Goal: Check status: Check status

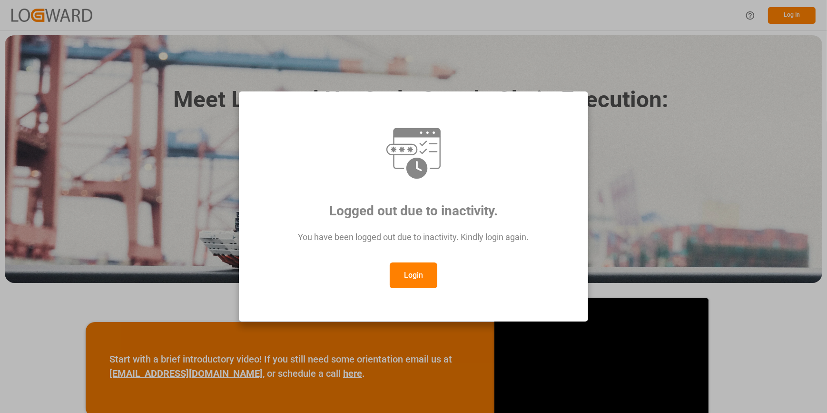
click at [403, 281] on button "Login" at bounding box center [414, 275] width 48 height 26
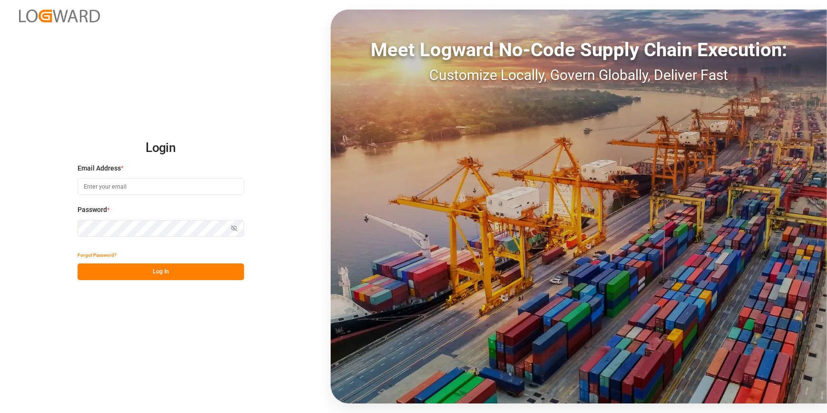
type input "[PERSON_NAME][EMAIL_ADDRESS][PERSON_NAME][DOMAIN_NAME]"
click at [157, 269] on button "Log In" at bounding box center [161, 271] width 167 height 17
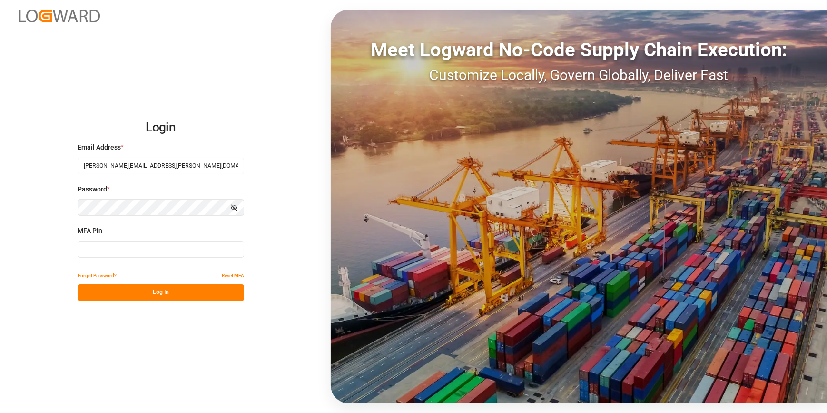
click at [118, 252] on input at bounding box center [161, 249] width 167 height 17
type input "182839"
click at [152, 291] on button "Log In" at bounding box center [161, 292] width 167 height 17
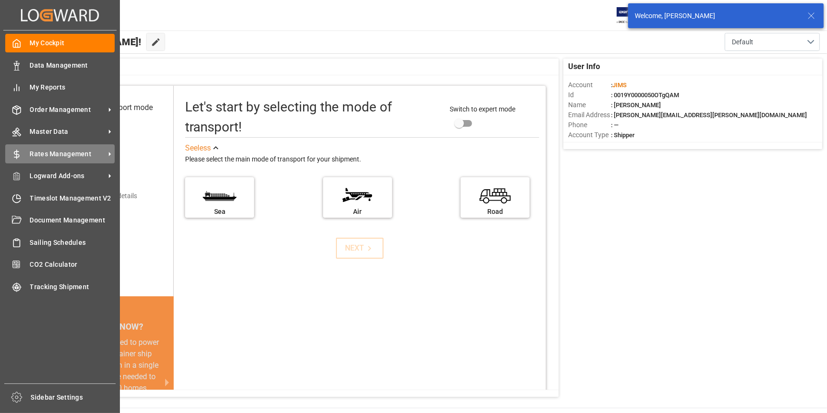
click at [58, 153] on span "Rates Management" at bounding box center [67, 154] width 75 height 10
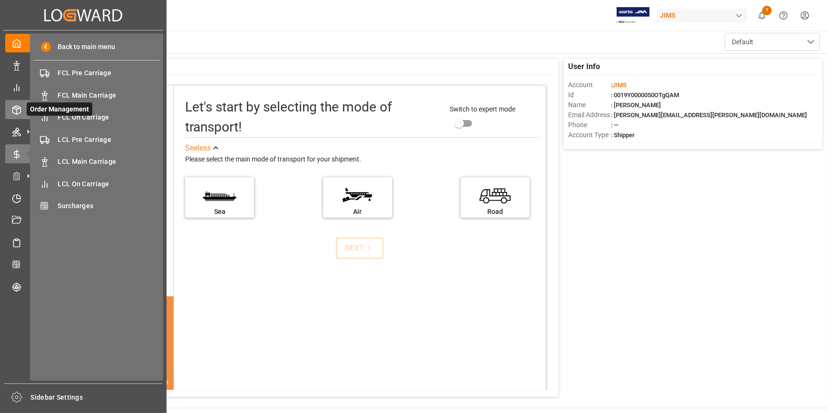
click at [21, 111] on icon at bounding box center [17, 110] width 10 height 10
click at [87, 115] on span "Order Management" at bounding box center [60, 108] width 66 height 13
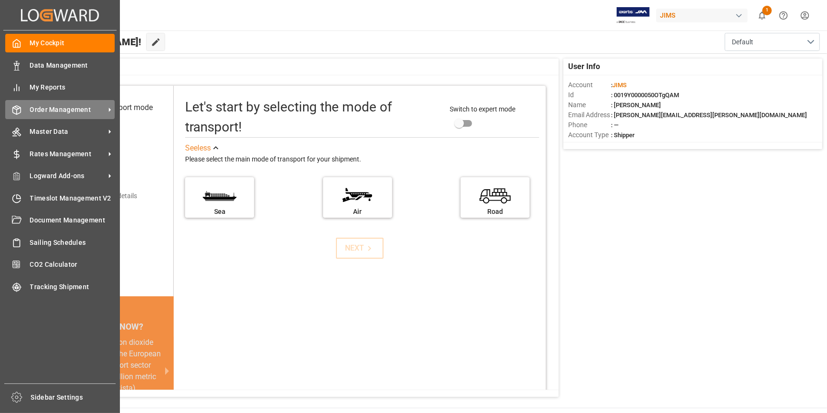
click at [59, 114] on span "Order Management" at bounding box center [67, 110] width 75 height 10
click at [66, 111] on span "Order Management" at bounding box center [67, 110] width 75 height 10
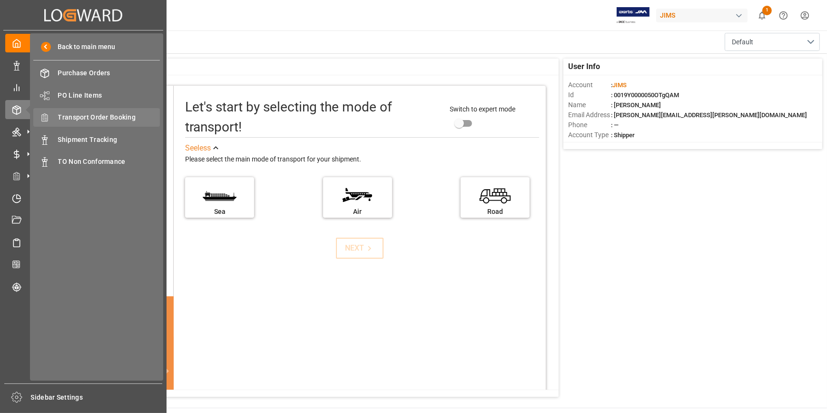
click at [98, 122] on span "Transport Order Booking" at bounding box center [109, 117] width 102 height 10
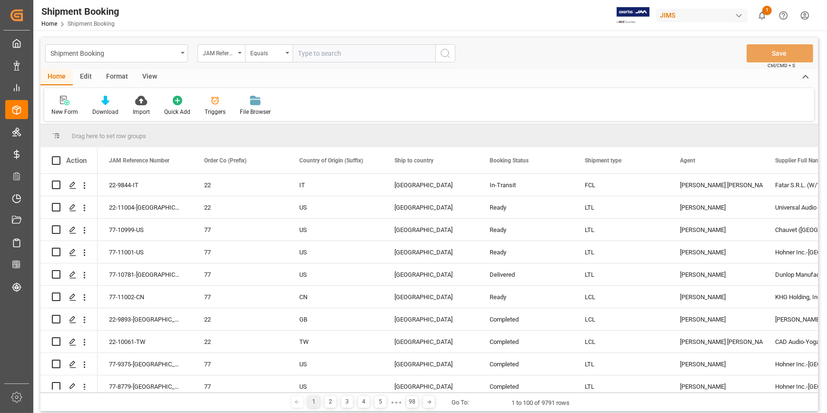
click at [324, 53] on input "text" at bounding box center [364, 53] width 143 height 18
type input "22-10471-JP"
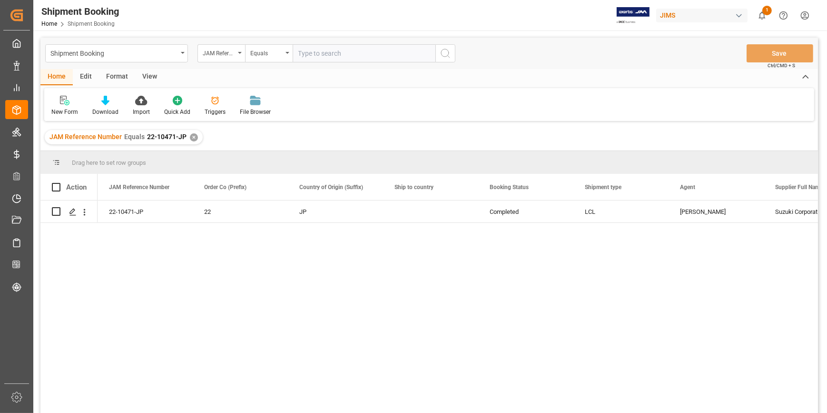
click at [524, 248] on div "22-10471-JP 22 JP Completed LCL [PERSON_NAME] Corporation (USD) 596748" at bounding box center [458, 309] width 721 height 218
